Goal: Complete application form

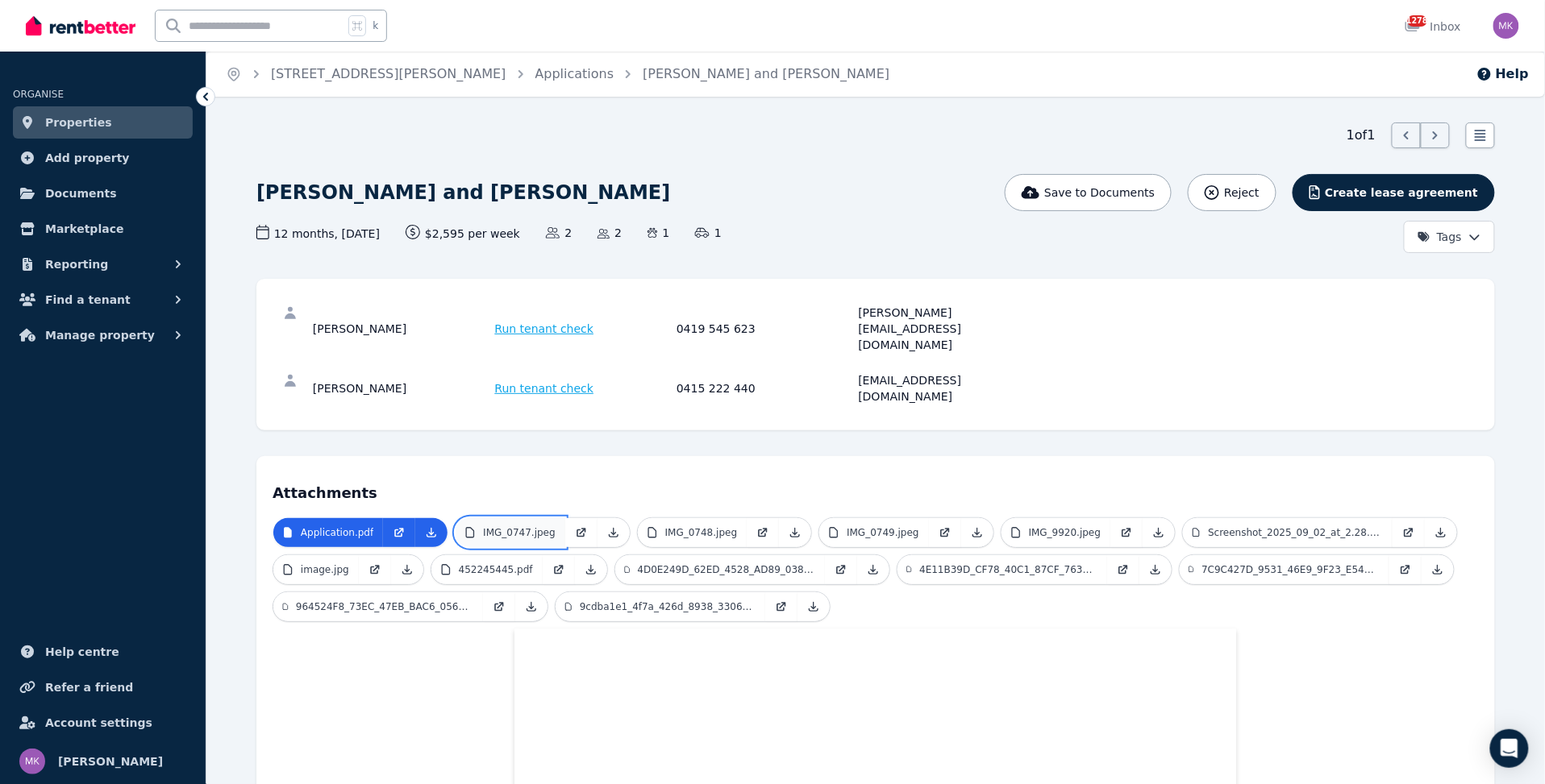
click at [524, 526] on p "IMG_0747.jpeg" at bounding box center [519, 532] width 72 height 13
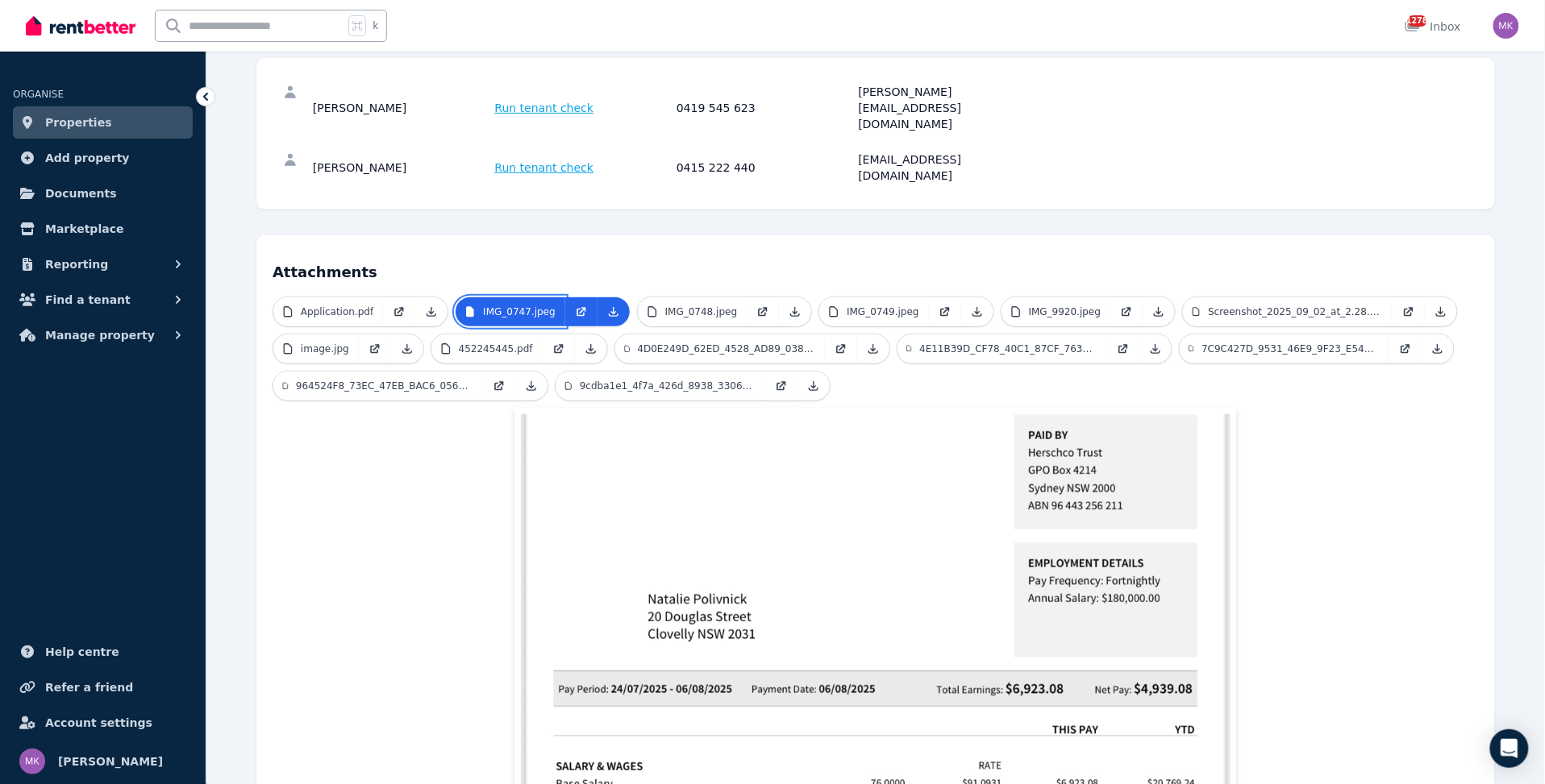
scroll to position [118, 0]
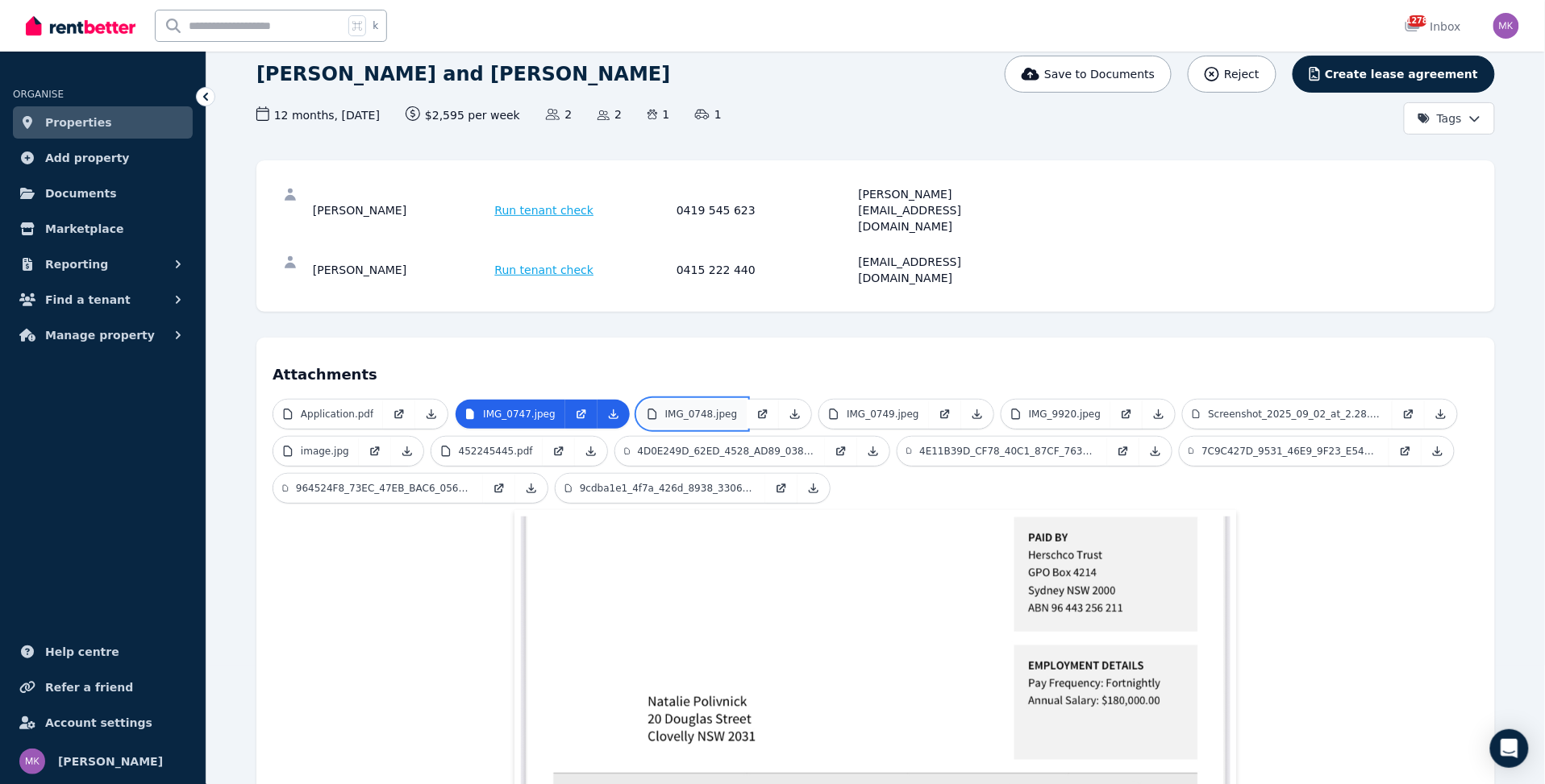
click at [682, 408] on p "IMG_0748.jpeg" at bounding box center [701, 414] width 72 height 13
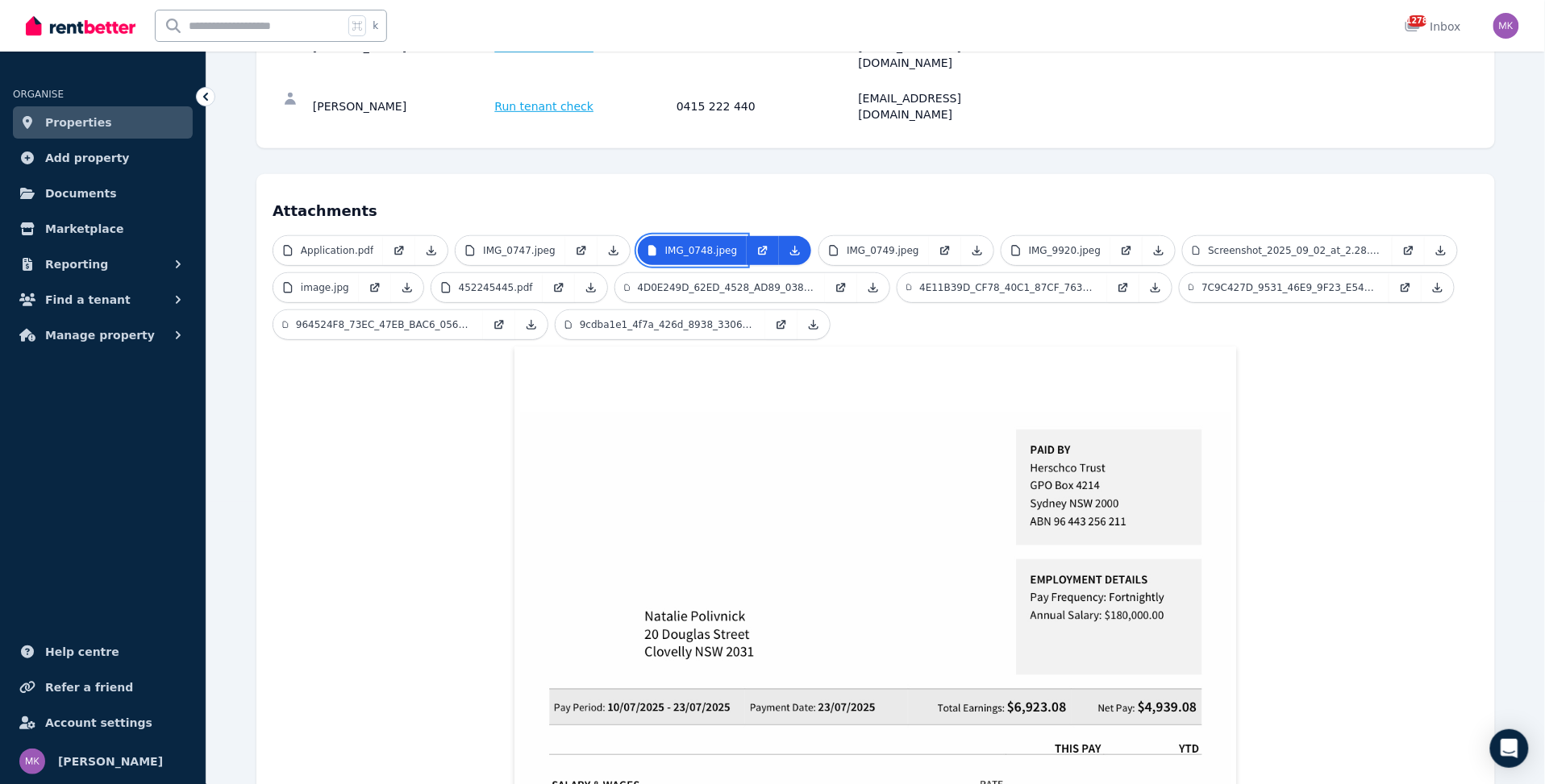
scroll to position [220, 0]
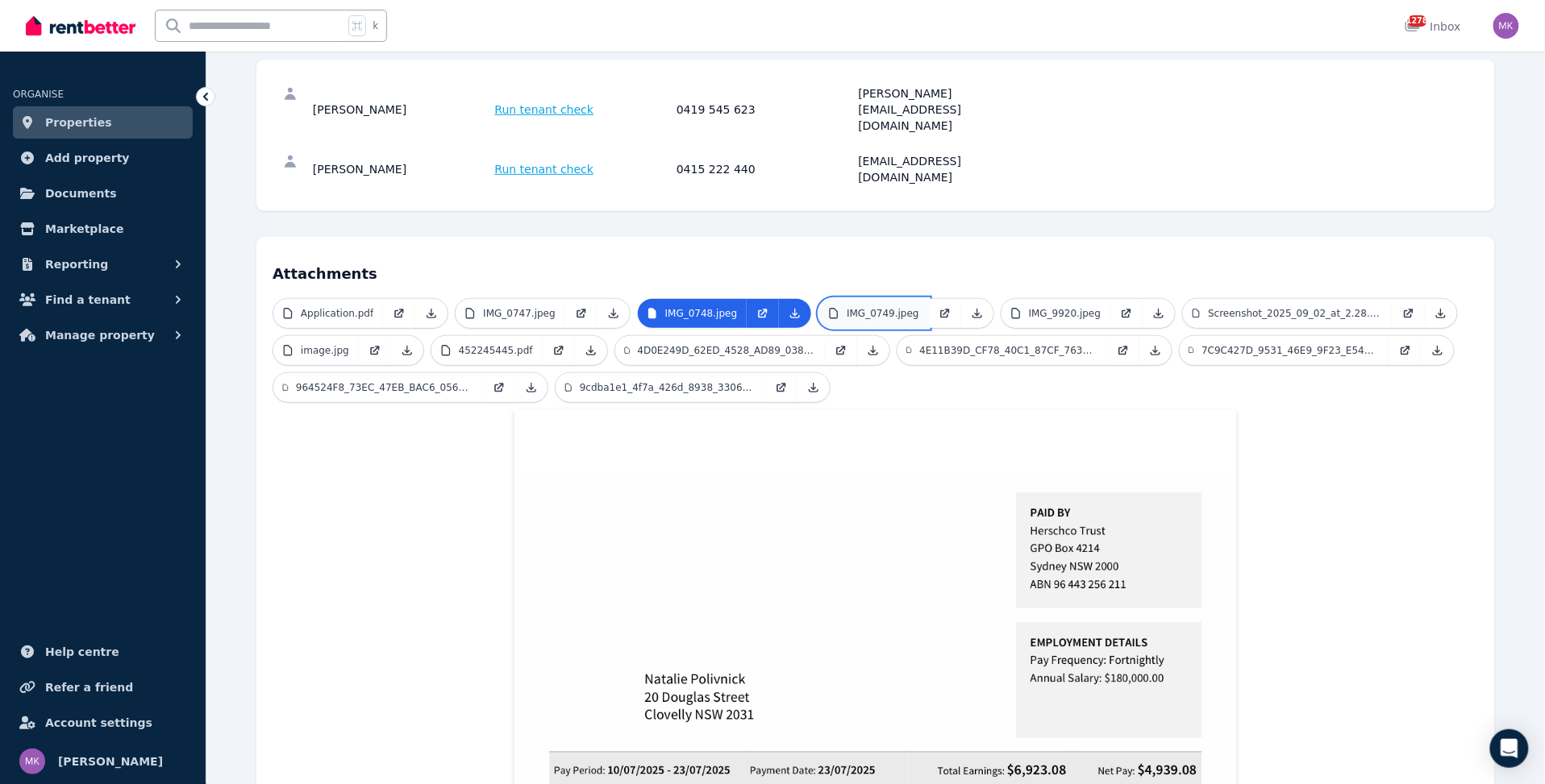
click at [864, 307] on p "IMG_0749.jpeg" at bounding box center [882, 314] width 72 height 13
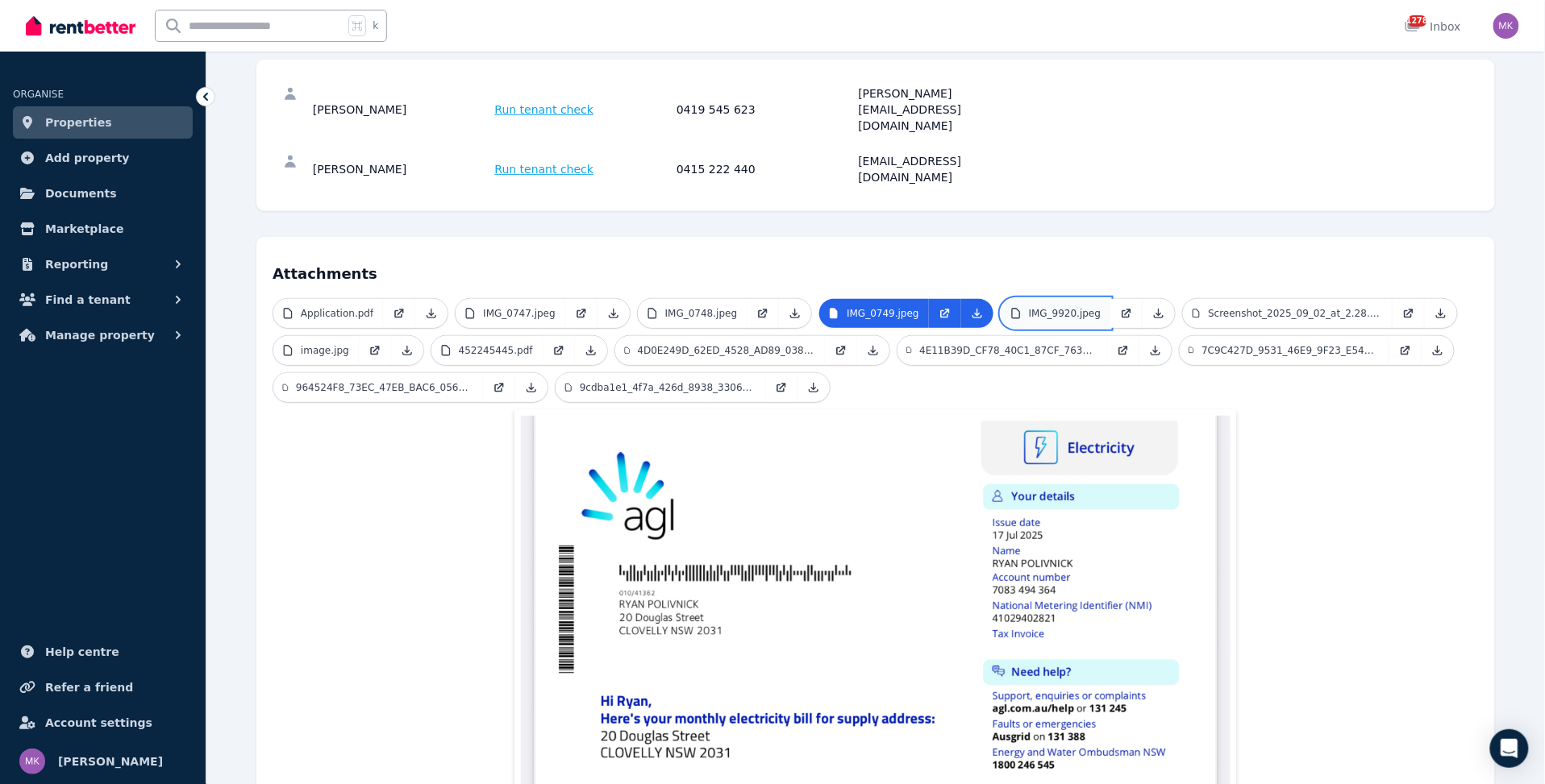
click at [1029, 307] on p "IMG_9920.jpeg" at bounding box center [1064, 314] width 72 height 13
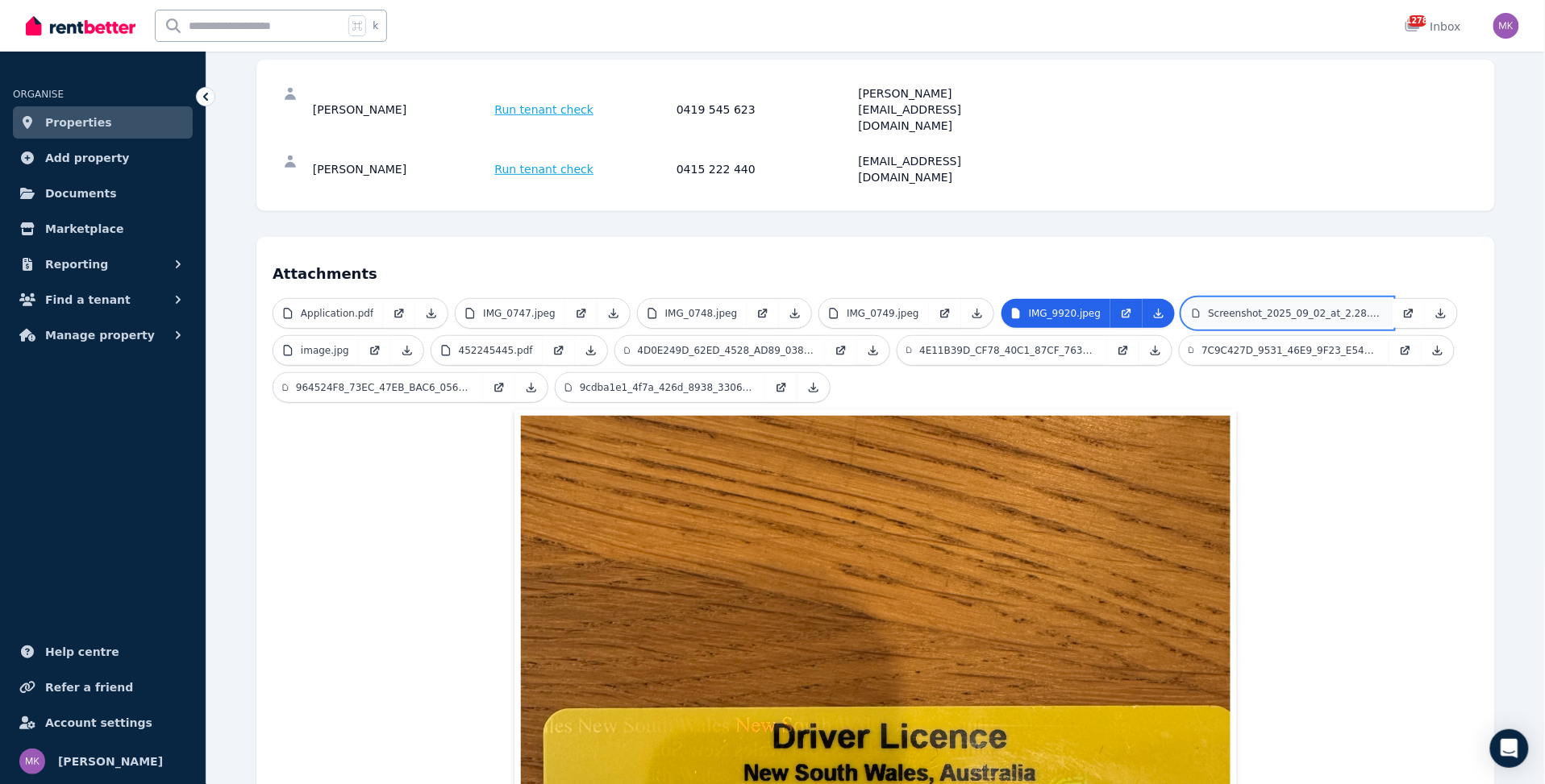
click at [1262, 307] on p "Screenshot_2025_09_02_at_2.28.01 pm.png" at bounding box center [1294, 314] width 175 height 13
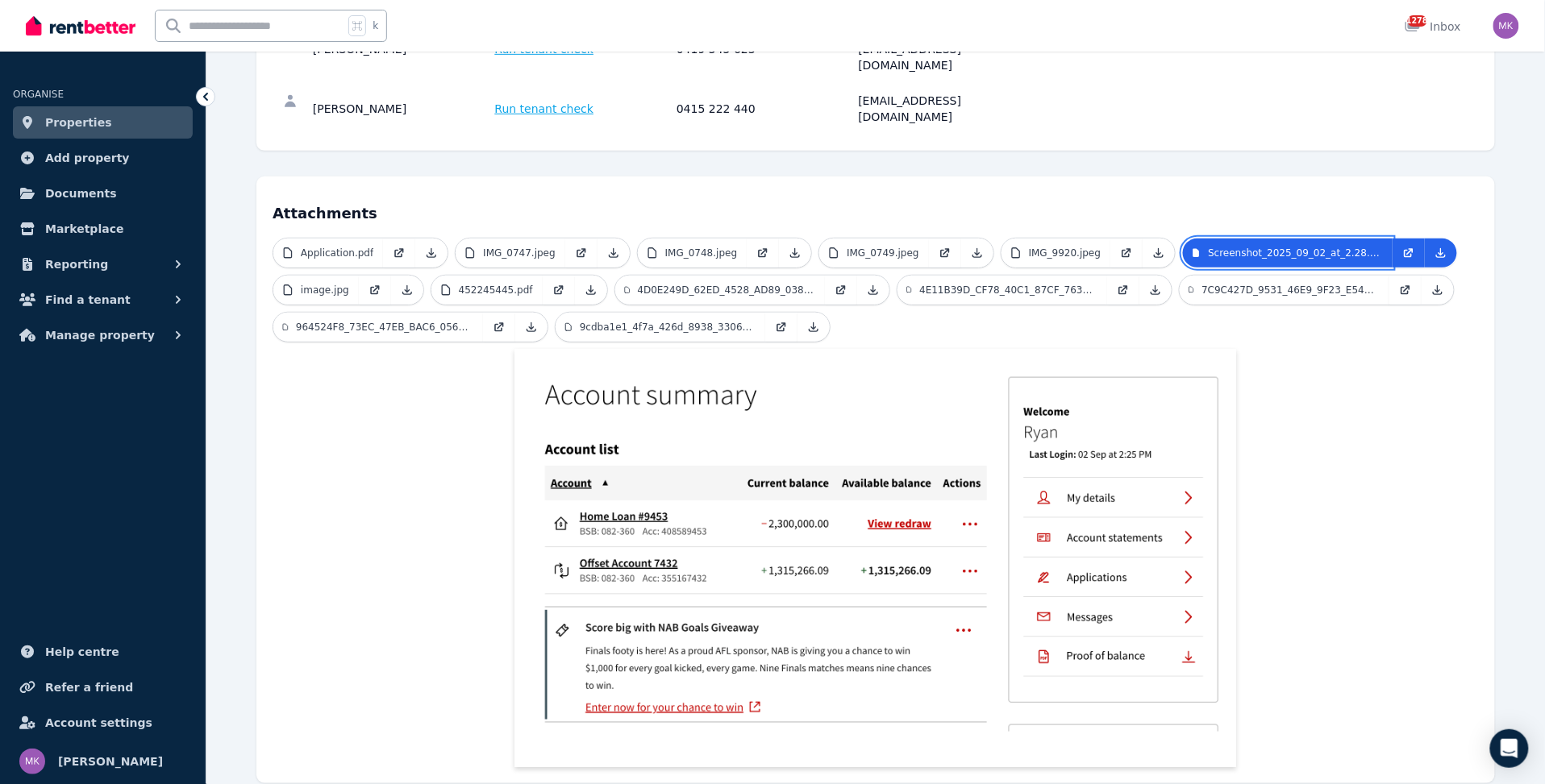
scroll to position [282, 0]
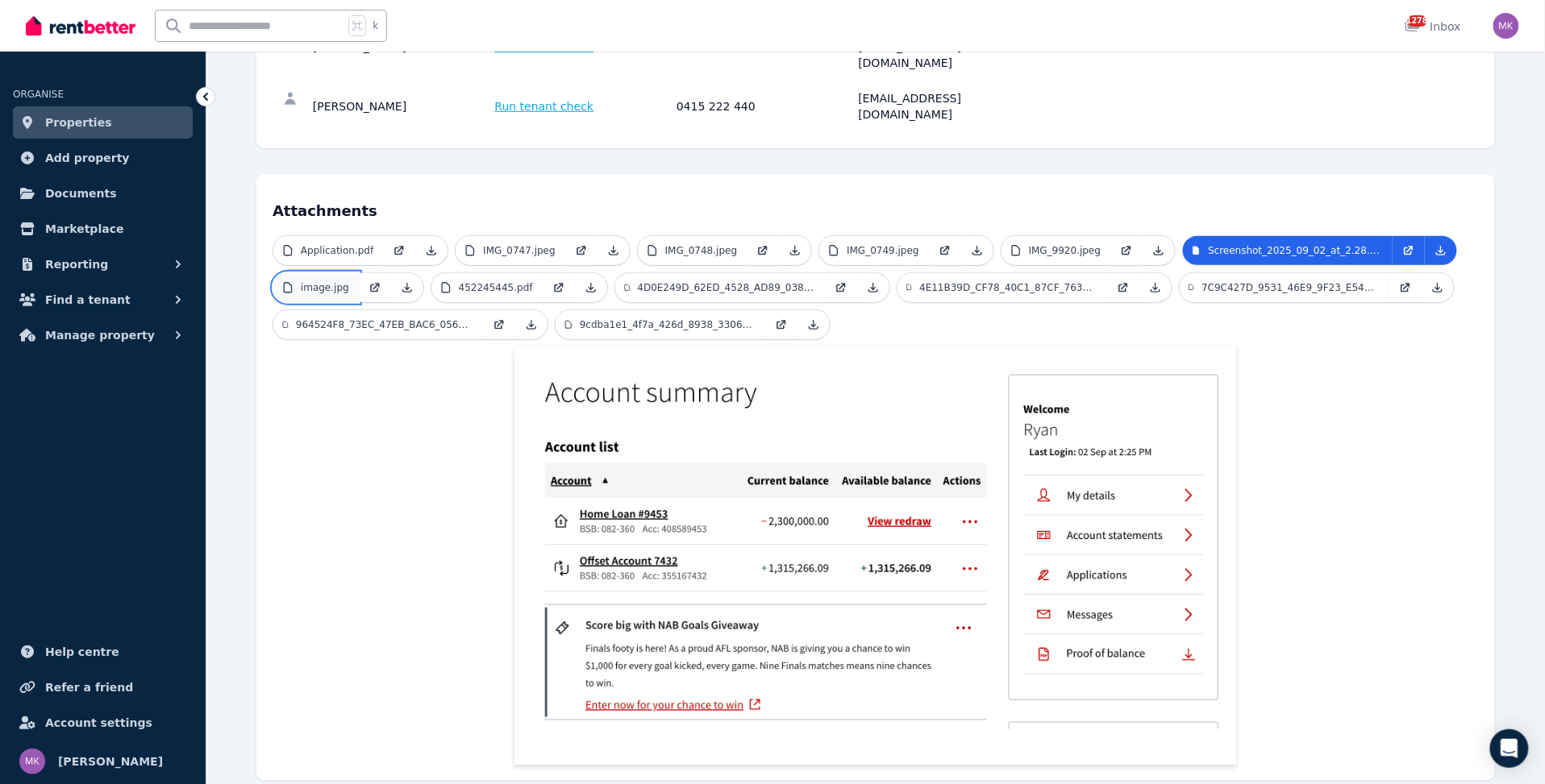
click at [327, 281] on p "image.jpg" at bounding box center [325, 287] width 49 height 13
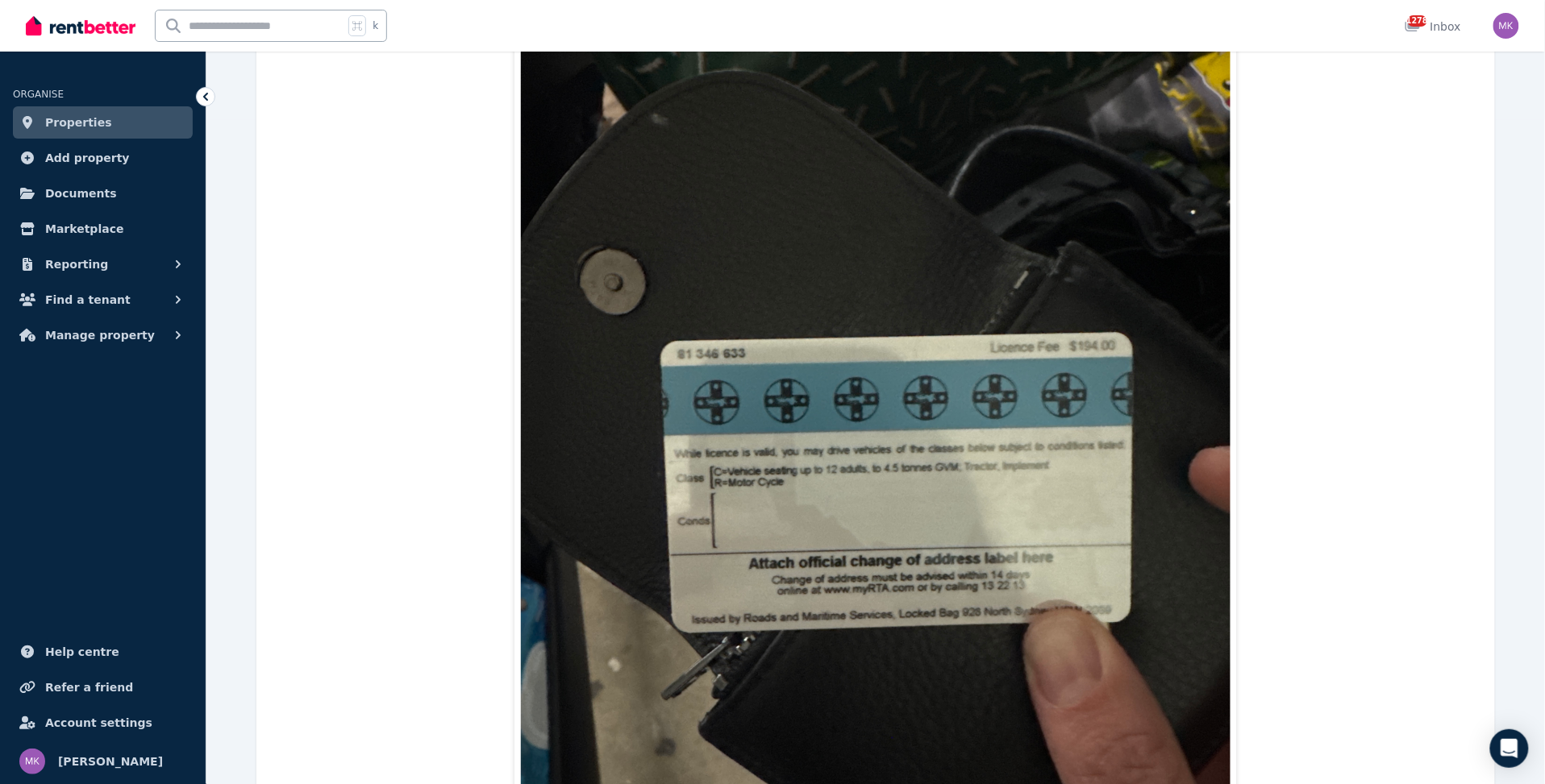
scroll to position [511, 0]
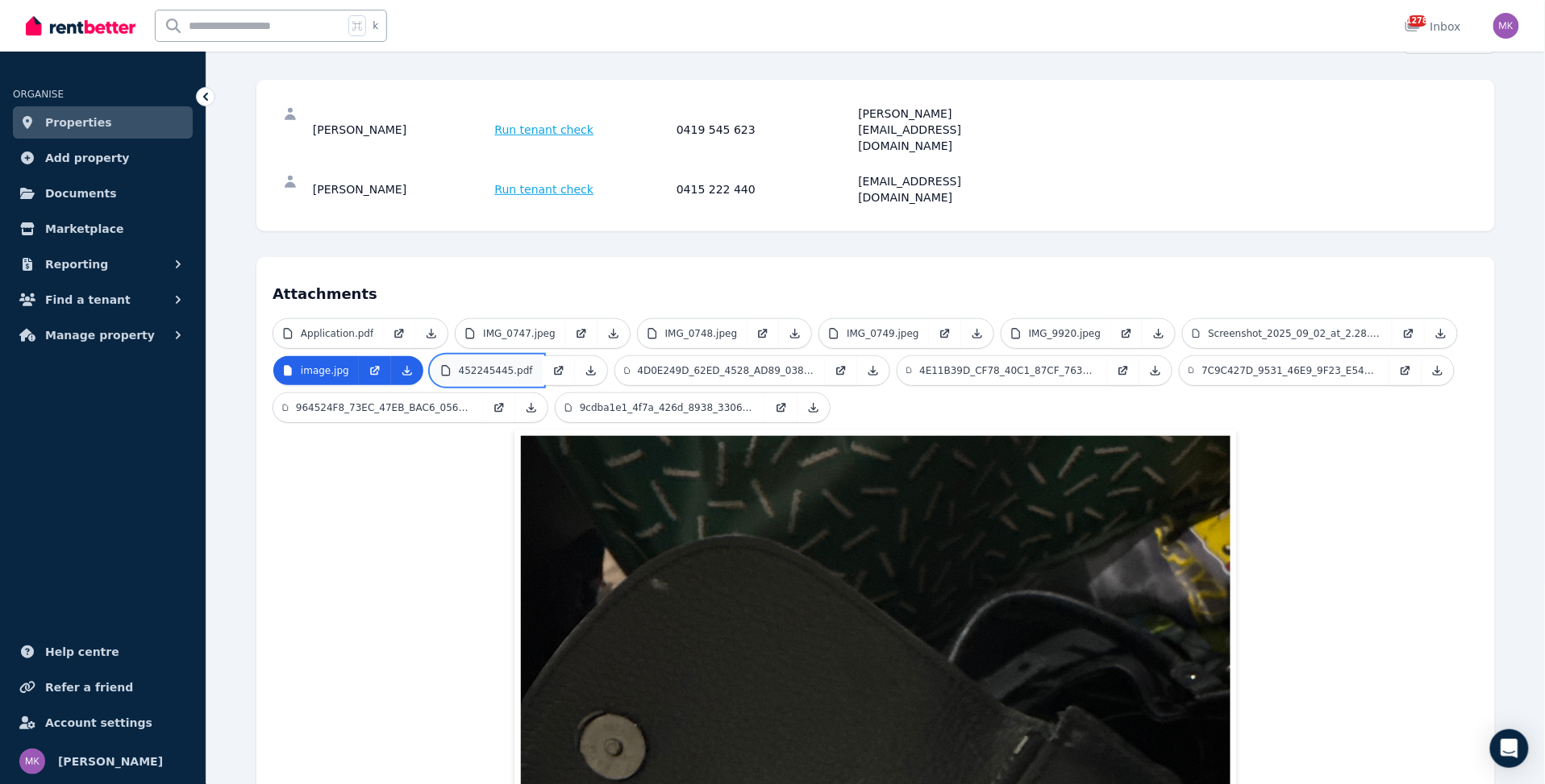
click at [501, 364] on p "452245445.pdf" at bounding box center [495, 371] width 74 height 13
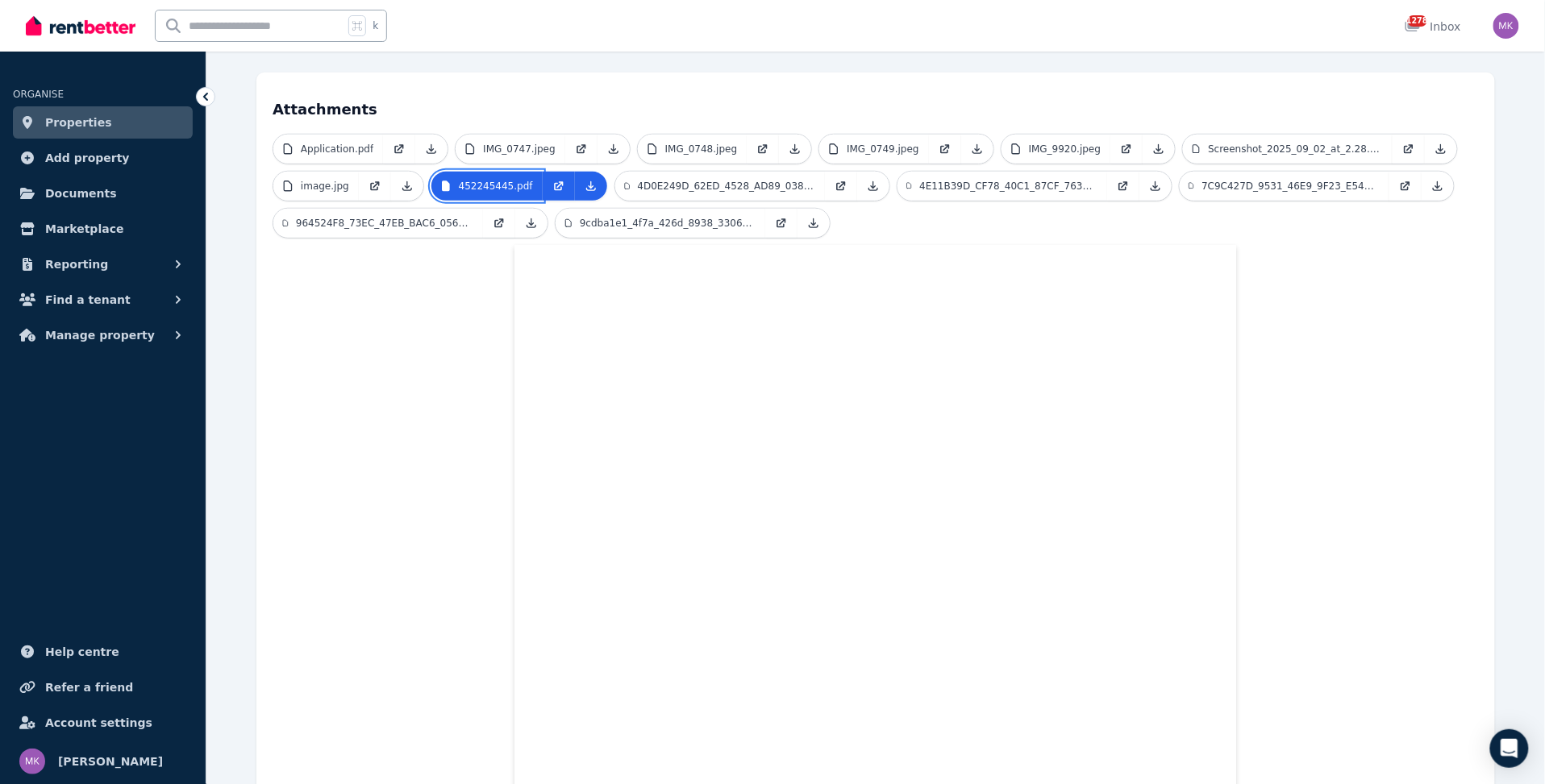
scroll to position [375, 0]
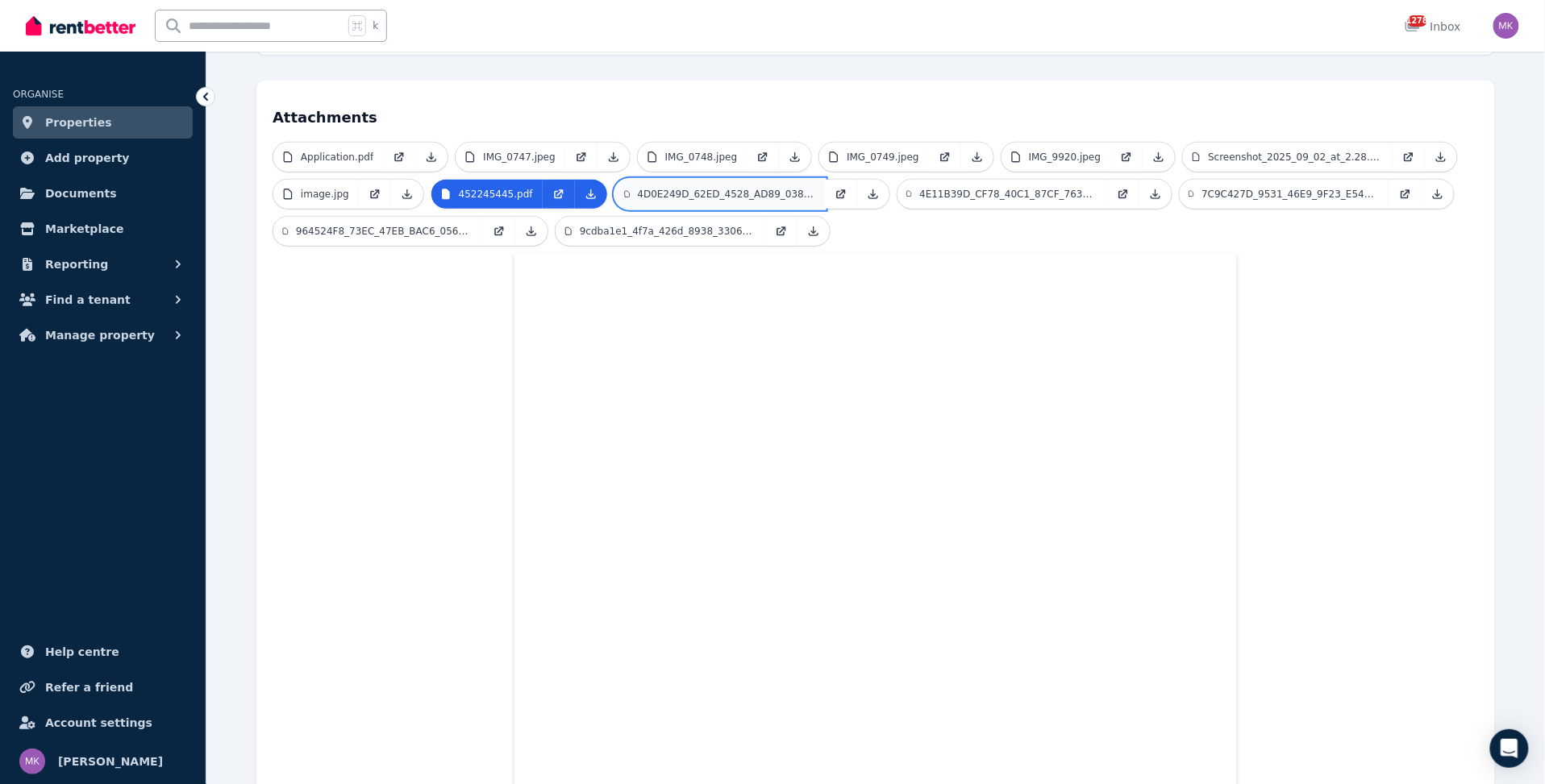
click at [686, 188] on p "4D0E249D_62ED_4528_AD89_038E0020A9E4_1_105_c.jpeg" at bounding box center [727, 194] width 178 height 13
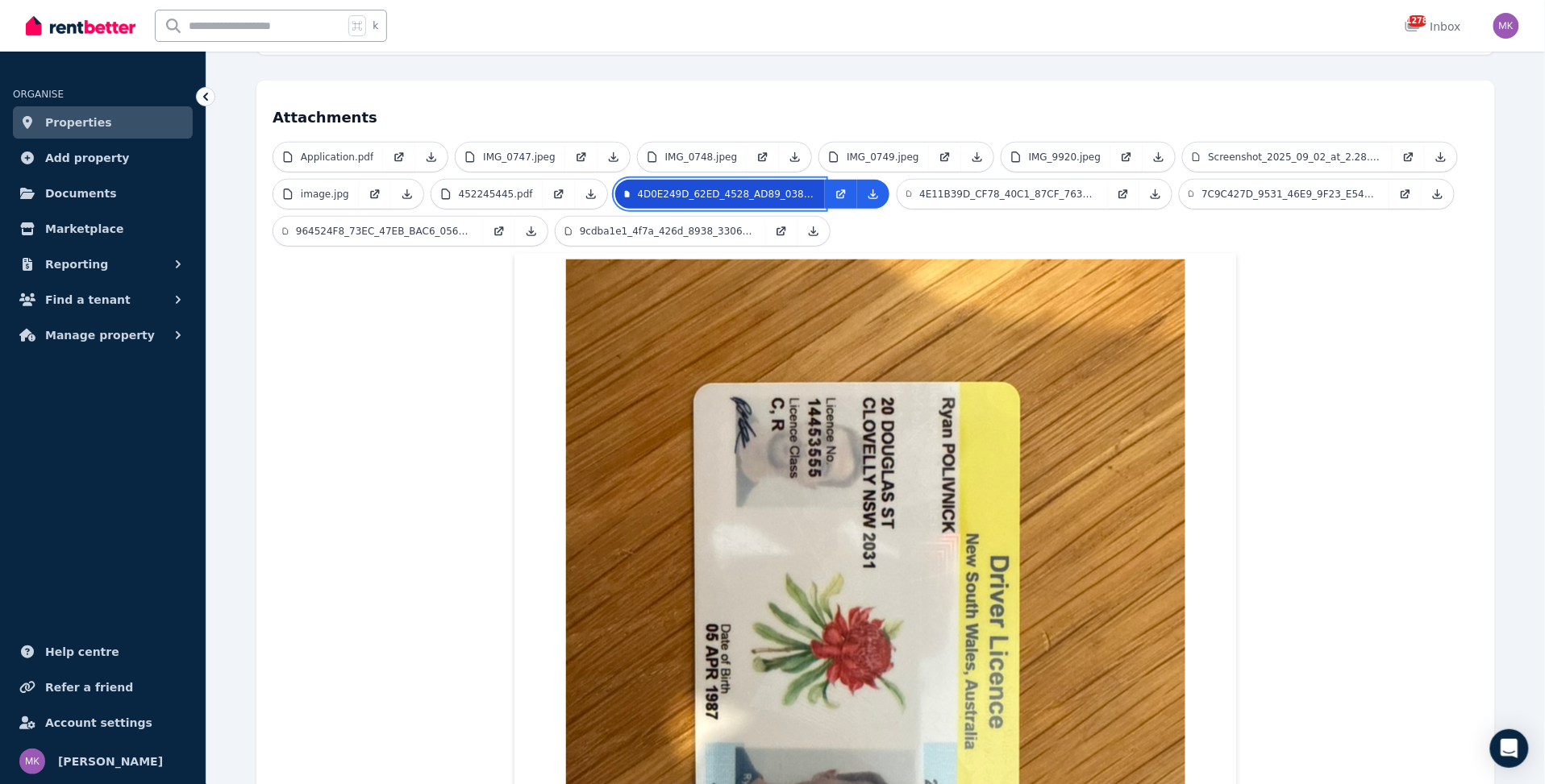
scroll to position [0, 0]
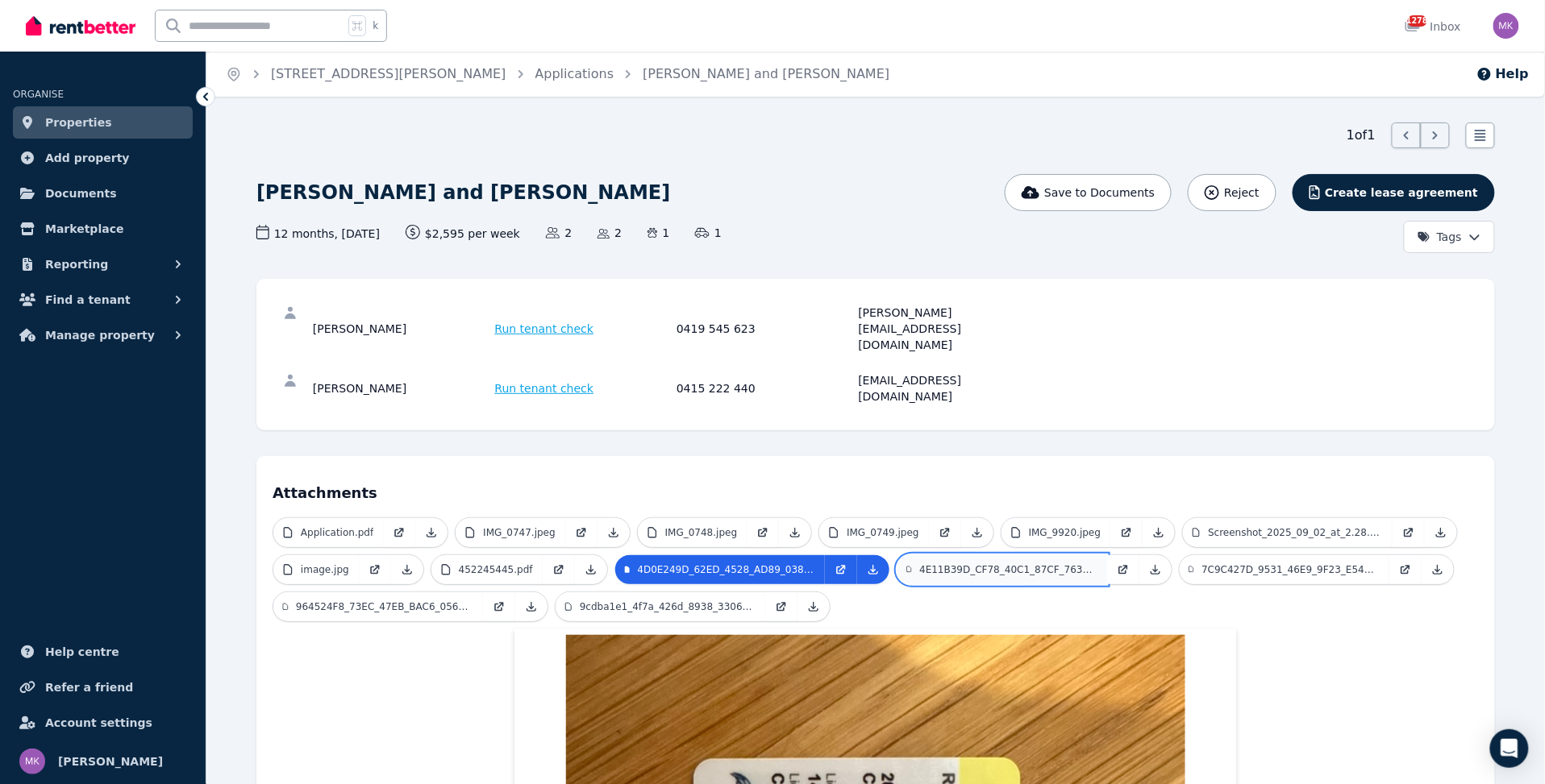
click at [966, 555] on link "4E11B39D_CF78_40C1_87CF_7638ED961B61_4_5005_c.jpeg" at bounding box center [1001, 570] width 210 height 29
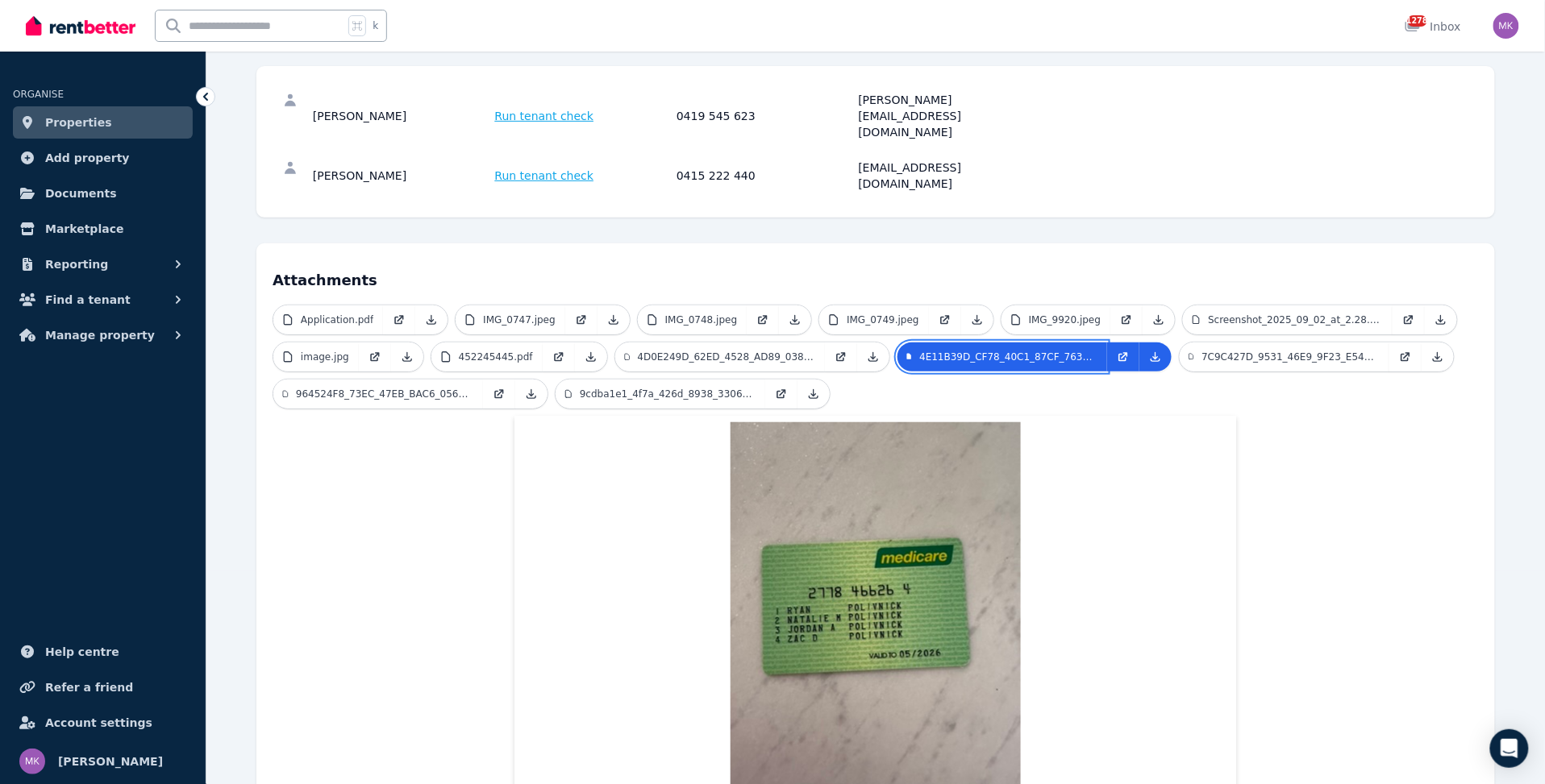
scroll to position [213, 0]
click at [1302, 341] on link "7C9C427D_9531_46E9_9F23_E5425B02C6B5_4_5005_c.jpeg" at bounding box center [1284, 356] width 210 height 29
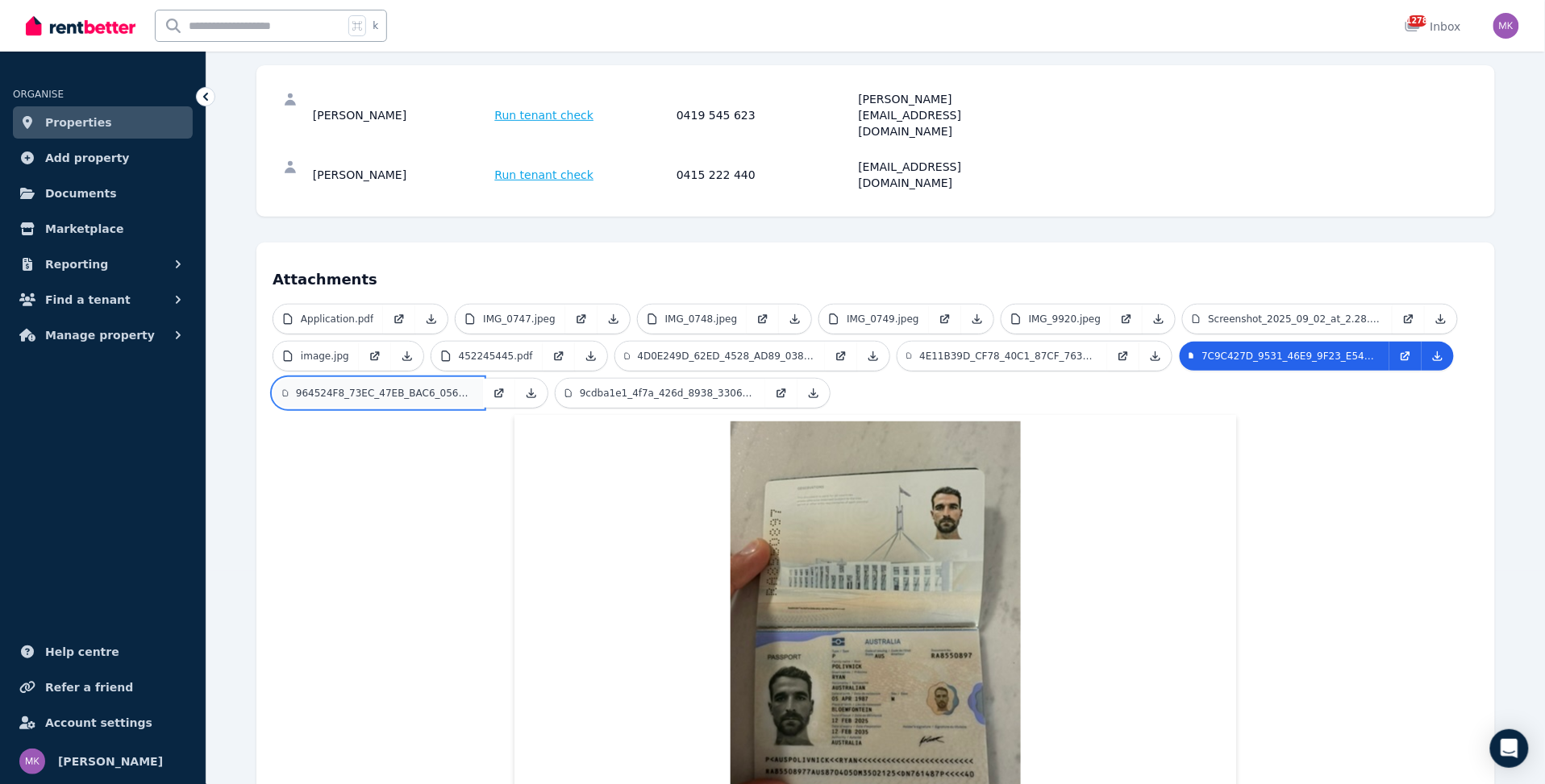
click at [394, 387] on p "964524F8_73EC_47EB_BAC6_056B5E5A9E79_1_105_c.jpeg" at bounding box center [384, 393] width 178 height 13
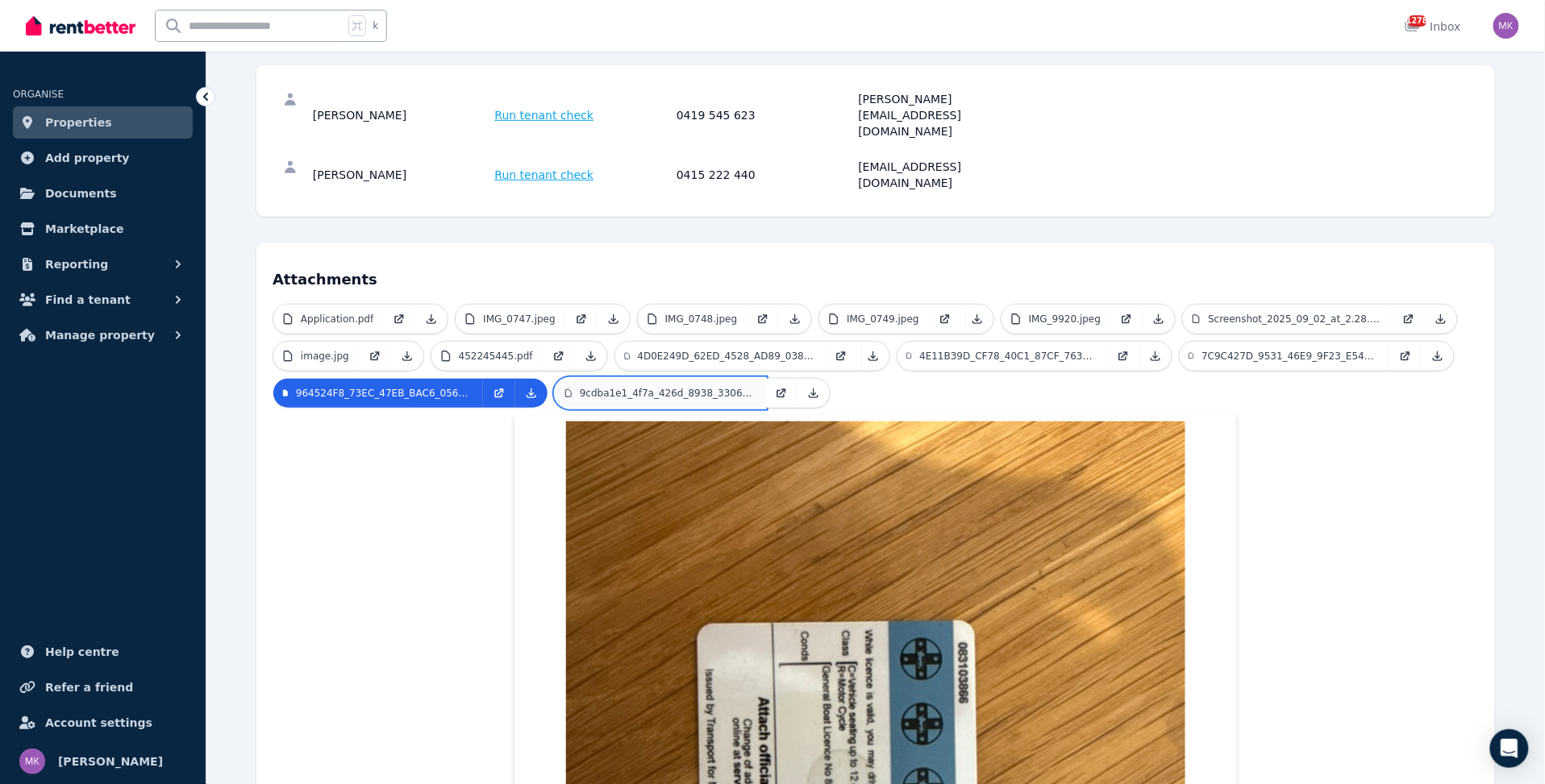
click at [657, 379] on link "9cdba1e1_4f7a_426d_8938_3306a748a487.jpeg" at bounding box center [660, 393] width 210 height 29
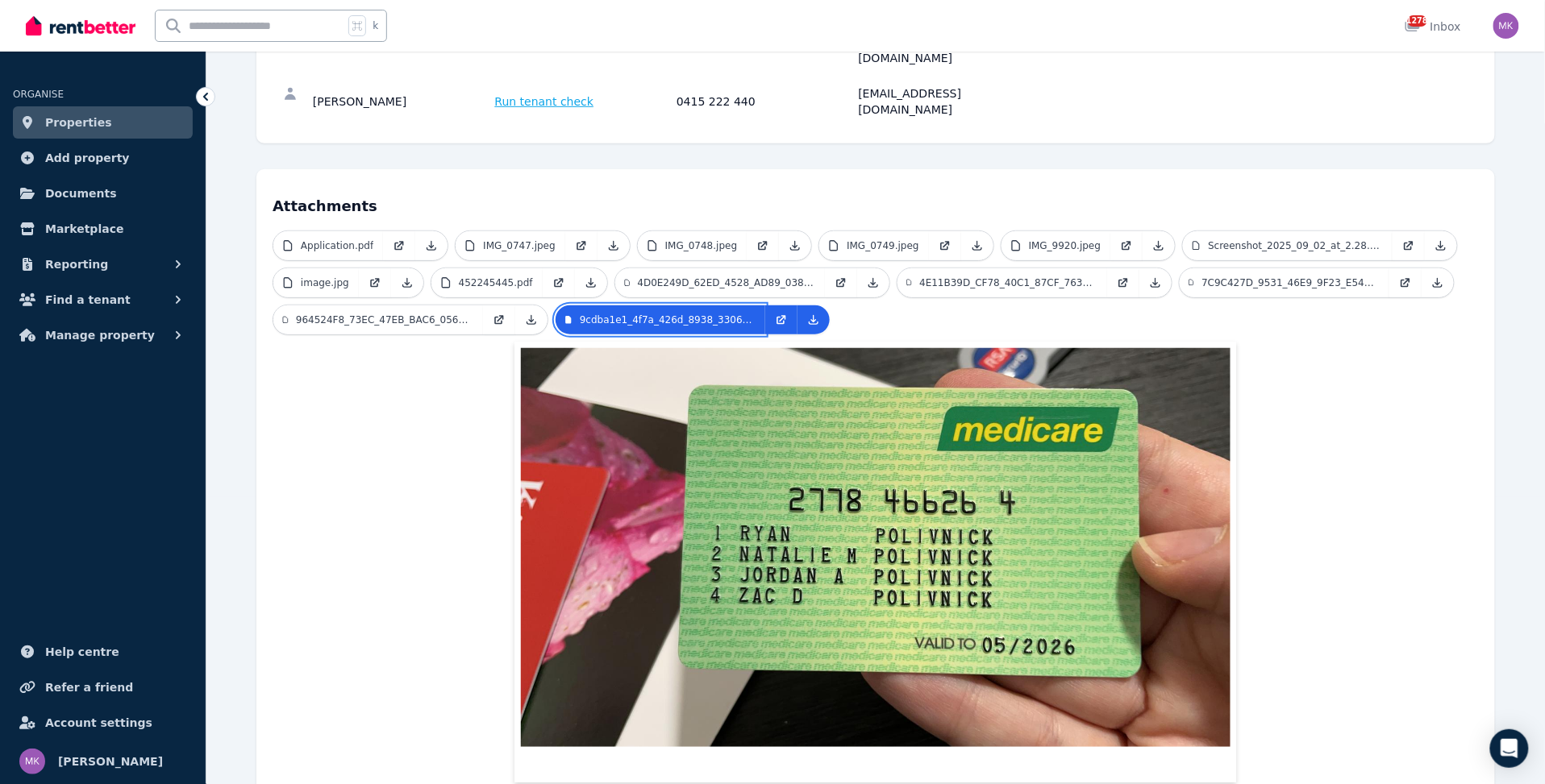
scroll to position [304, 0]
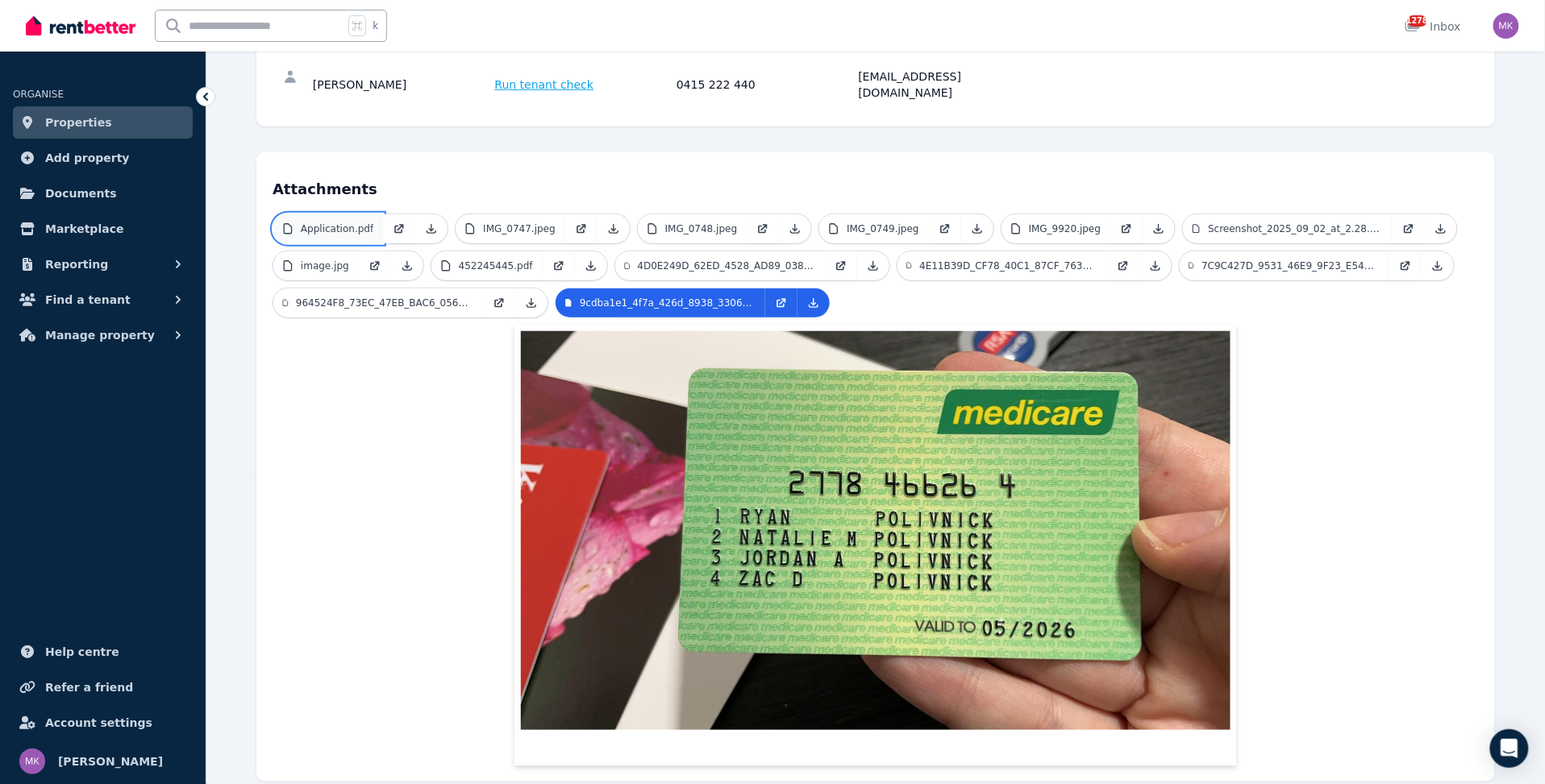
click at [332, 222] on p "Application.pdf" at bounding box center [337, 229] width 72 height 13
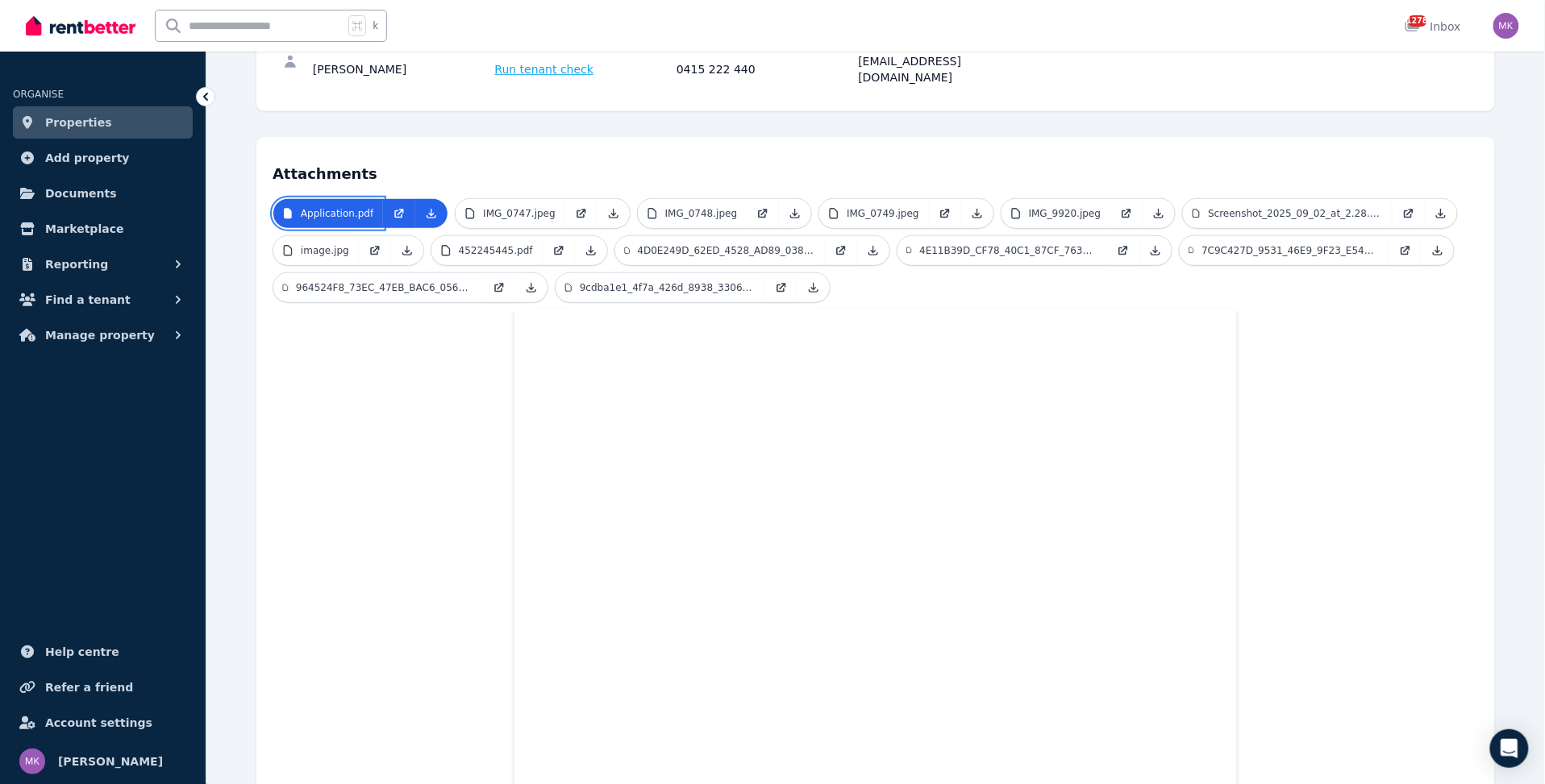
scroll to position [0, 0]
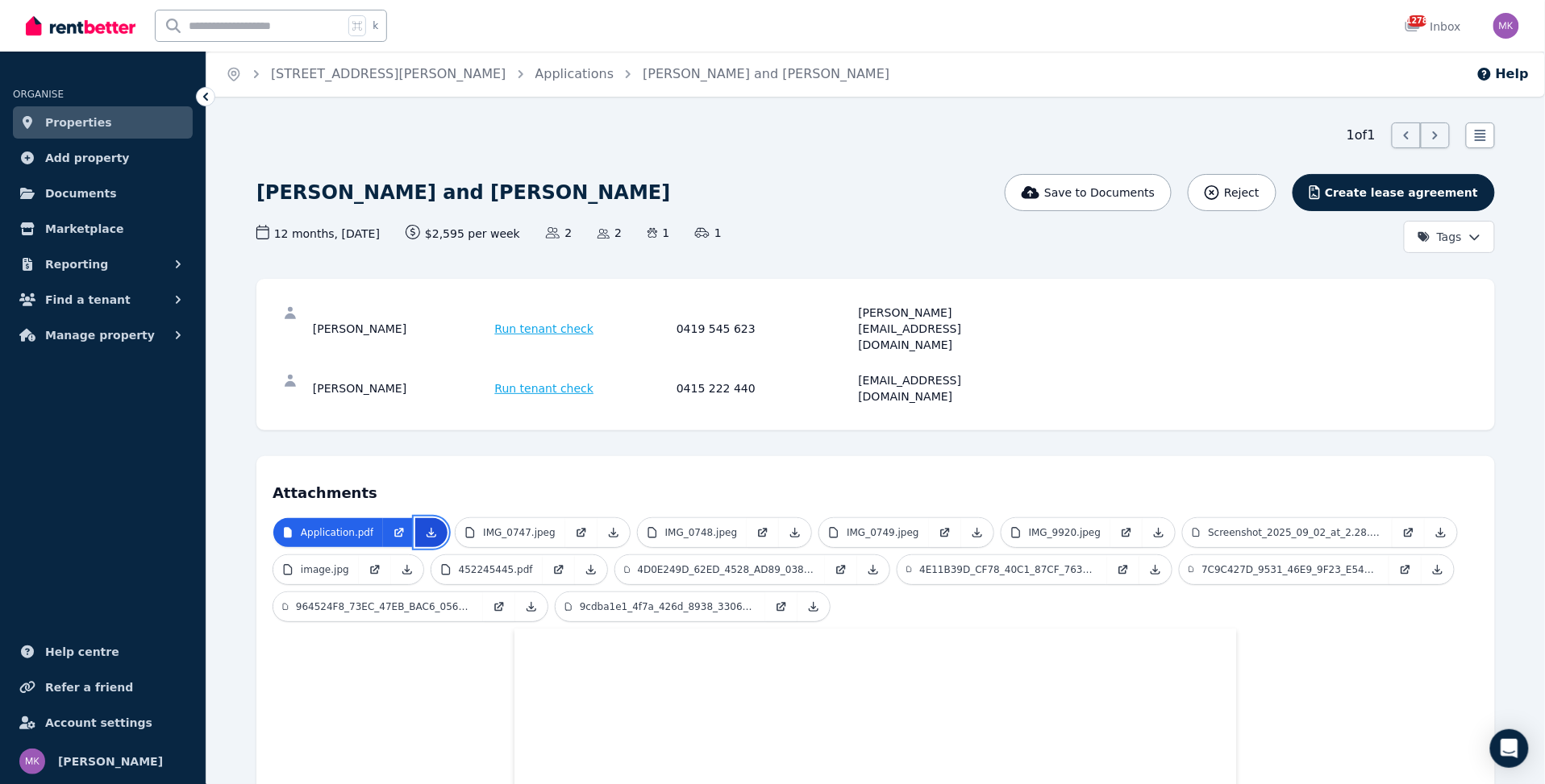
click at [431, 518] on link at bounding box center [431, 532] width 32 height 29
click at [610, 526] on icon at bounding box center [613, 532] width 13 height 13
click at [794, 518] on link at bounding box center [794, 532] width 32 height 29
click at [971, 526] on icon at bounding box center [978, 532] width 13 height 13
click at [1152, 526] on icon at bounding box center [1159, 532] width 13 height 13
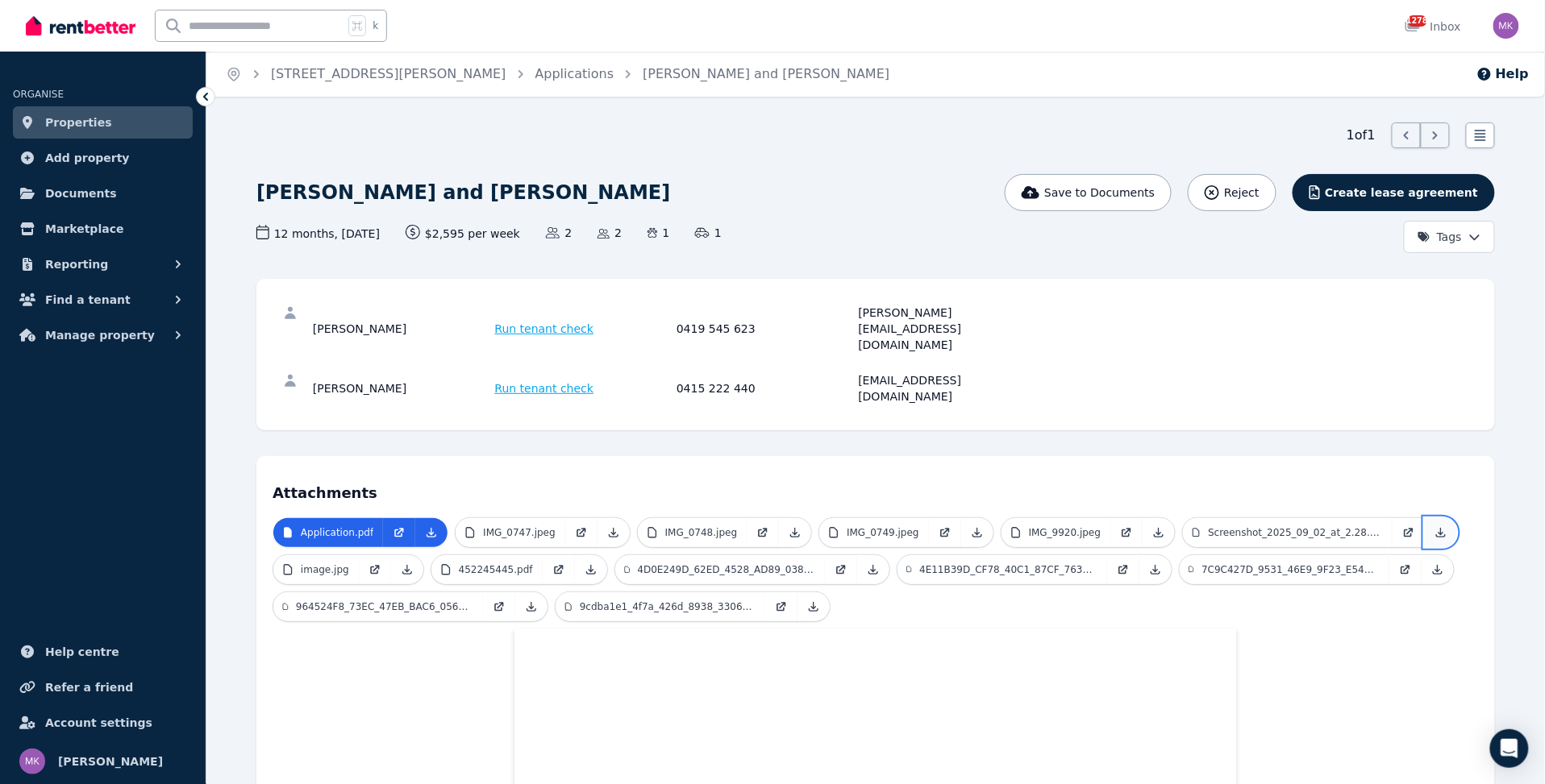
click at [1424, 518] on link at bounding box center [1440, 532] width 32 height 29
click at [410, 564] on icon at bounding box center [407, 570] width 13 height 13
click at [589, 564] on icon at bounding box center [591, 570] width 13 height 13
click at [869, 565] on icon at bounding box center [873, 570] width 9 height 9
click at [1149, 564] on icon at bounding box center [1155, 570] width 13 height 13
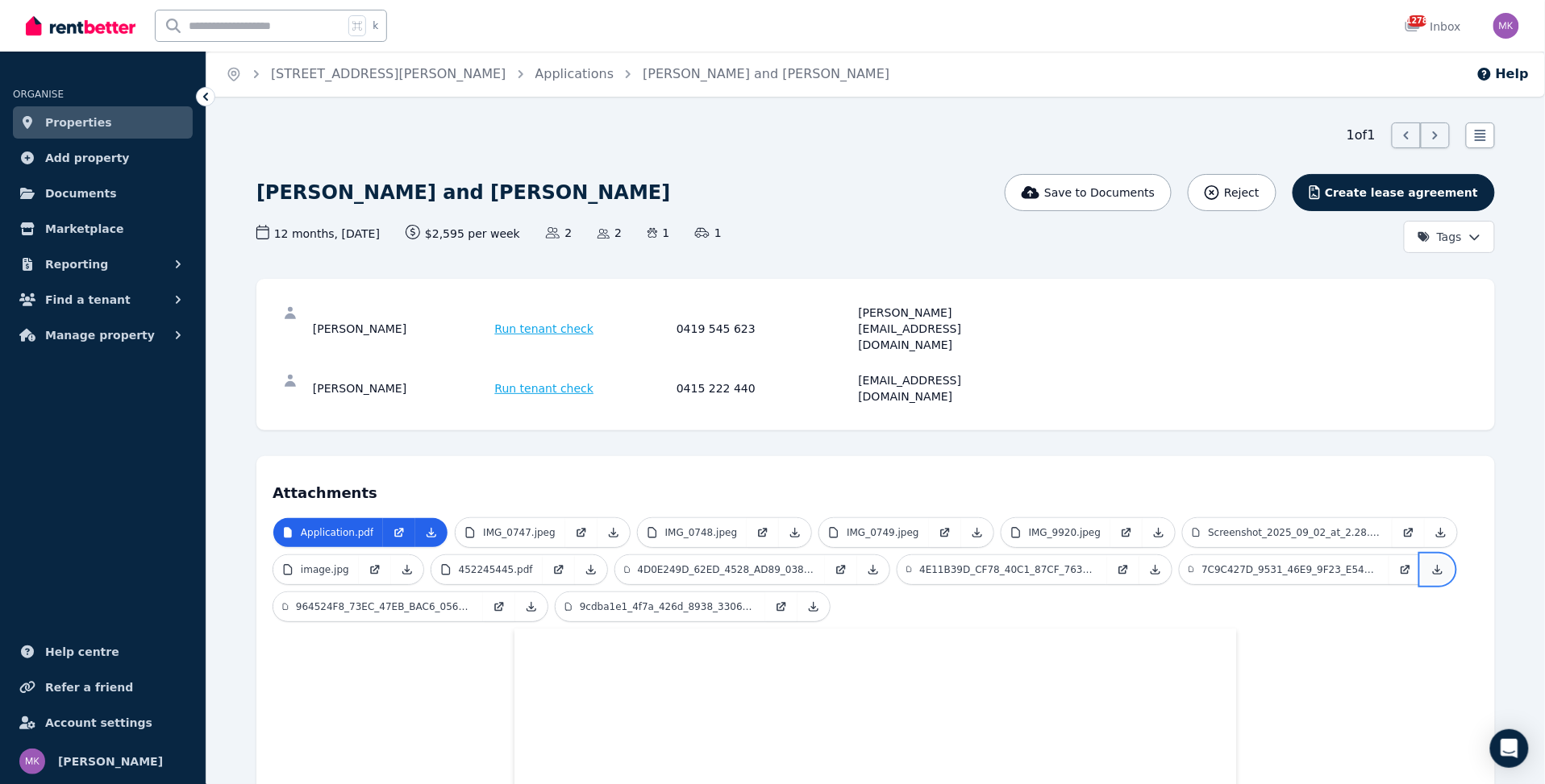
click at [1431, 564] on icon at bounding box center [1437, 570] width 13 height 13
click at [531, 603] on icon at bounding box center [532, 607] width 9 height 9
click at [818, 600] on icon at bounding box center [814, 607] width 13 height 13
